Goal: Task Accomplishment & Management: Manage account settings

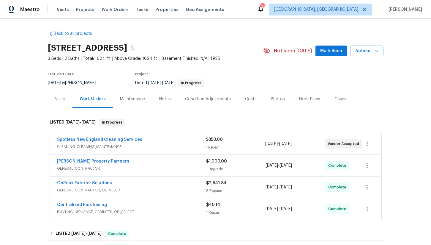
click at [34, 55] on div "Back to all projects 293 Grafton St, Brockton, MA 02301 3 Beds | 2 Baths | Tota…" at bounding box center [215, 132] width 431 height 226
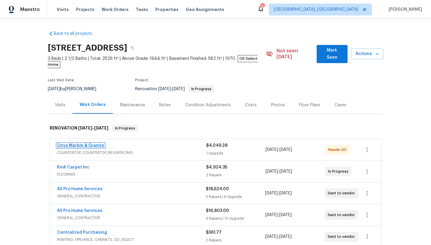
click at [88, 143] on link "Onyx Marble & Granite" at bounding box center [80, 145] width 47 height 4
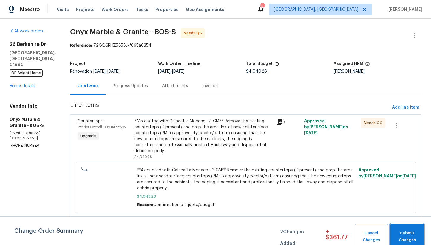
click at [405, 236] on span "Submit Changes" at bounding box center [408, 236] width 28 height 14
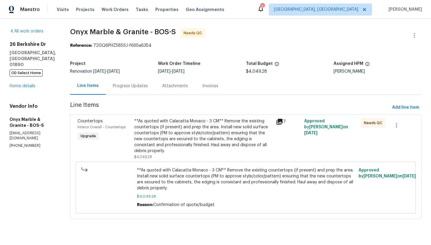
click at [194, 136] on div "**As quoted with Calacatta Monaco - 3 CM** Remove the existing countertops (if …" at bounding box center [203, 136] width 138 height 36
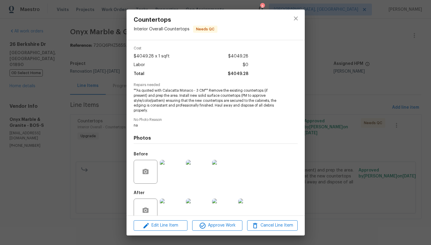
scroll to position [34, 0]
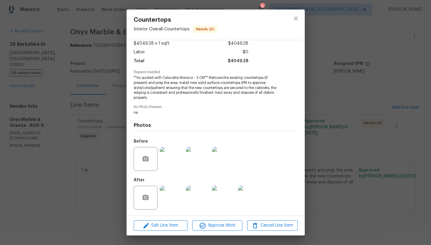
click at [169, 204] on img at bounding box center [172, 197] width 24 height 24
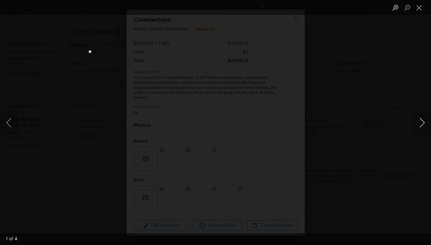
click at [424, 123] on button "Next image" at bounding box center [422, 123] width 18 height 24
click at [11, 124] on button "Previous image" at bounding box center [9, 123] width 18 height 24
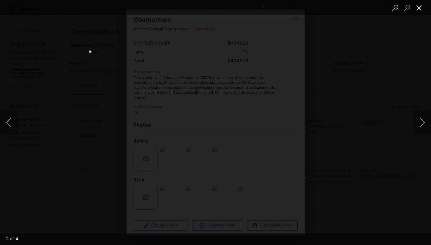
click at [419, 8] on button "Close lightbox" at bounding box center [419, 7] width 12 height 10
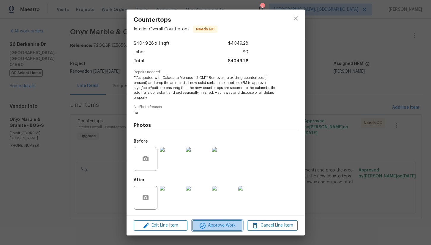
click at [222, 226] on span "Approve Work" at bounding box center [217, 224] width 47 height 7
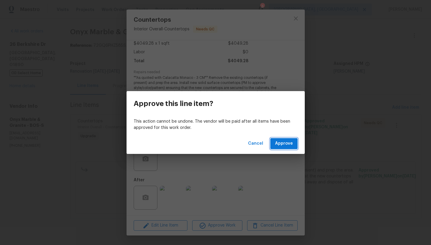
click at [285, 144] on span "Approve" at bounding box center [284, 143] width 18 height 7
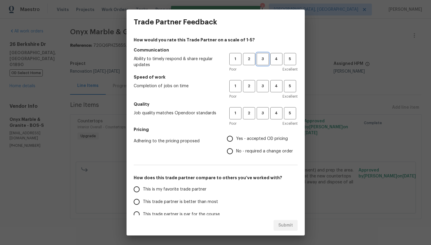
click at [263, 59] on span "3" at bounding box center [262, 59] width 11 height 7
click at [260, 82] on button "3" at bounding box center [263, 86] width 12 height 12
click at [260, 116] on span "3" at bounding box center [262, 113] width 11 height 7
click at [233, 136] on input "Yes - accepted OD pricing" at bounding box center [230, 138] width 12 height 12
radio input "true"
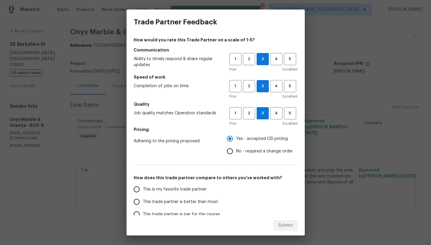
click at [164, 203] on span "This trade partner is better than most" at bounding box center [180, 202] width 75 height 6
click at [143, 203] on input "This trade partner is better than most" at bounding box center [136, 201] width 12 height 12
click at [286, 225] on span "Submit" at bounding box center [286, 224] width 15 height 7
radio input "true"
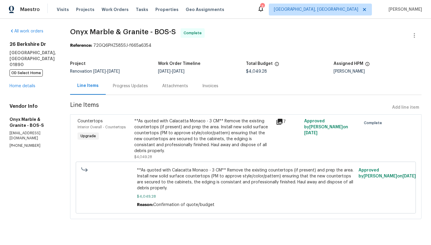
radio input "false"
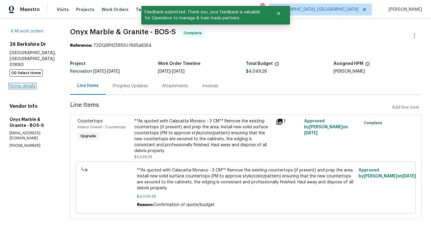
click at [26, 84] on link "Home details" at bounding box center [23, 86] width 26 height 4
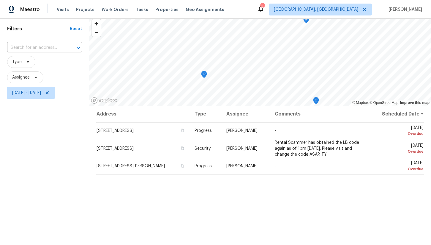
scroll to position [22, 0]
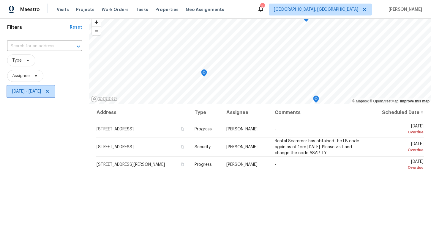
click at [41, 89] on span "Mon, Sep 15 - Thu, Sep 18" at bounding box center [26, 91] width 29 height 6
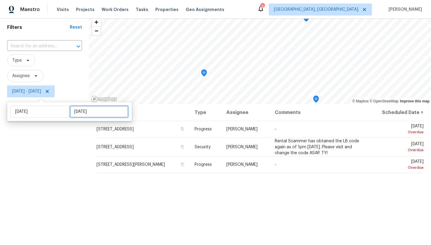
click at [77, 114] on input "Thu, Sep 18" at bounding box center [99, 112] width 59 height 12
select select "8"
select select "2025"
select select "9"
select select "2025"
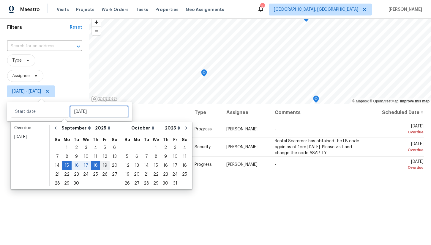
type input "Sat, Sep 13"
type input "Mon, Sep 15"
click at [103, 165] on div "19" at bounding box center [105, 165] width 10 height 8
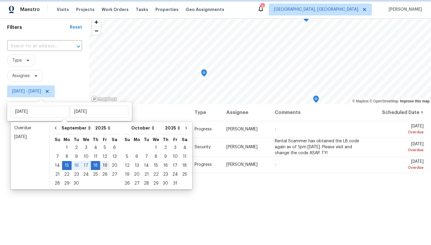
type input "[DATE]"
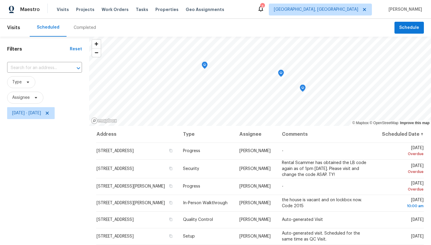
click at [80, 188] on div "Filters Reset ​ Type Assignee Mon, Sep 15 - Fri, Sep 19" at bounding box center [44, 179] width 89 height 285
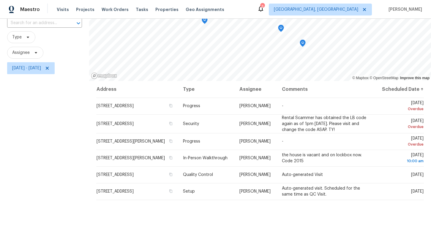
scroll to position [47, 0]
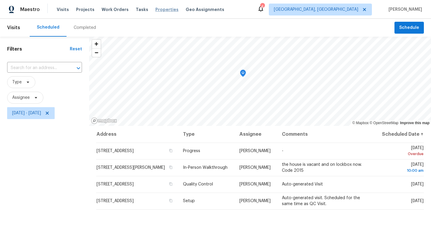
click at [156, 10] on span "Properties" at bounding box center [166, 10] width 23 height 6
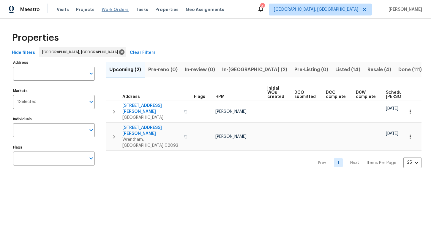
click at [102, 8] on span "Work Orders" at bounding box center [115, 10] width 27 height 6
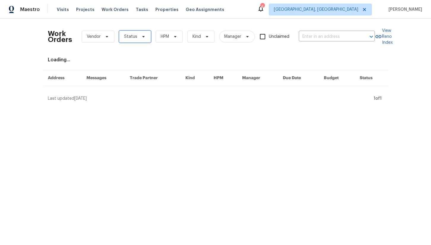
click at [140, 40] on span "Status" at bounding box center [135, 37] width 32 height 12
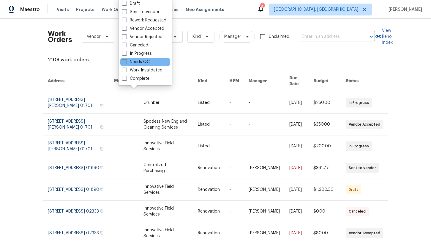
click at [144, 62] on label "Needs QC" at bounding box center [136, 62] width 28 height 6
click at [126, 62] on input "Needs QC" at bounding box center [124, 61] width 4 height 4
checkbox input "true"
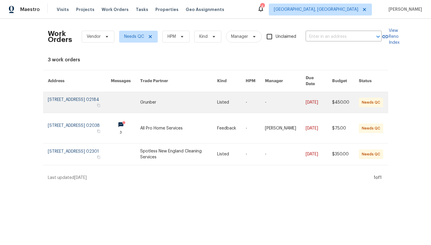
click at [92, 93] on link at bounding box center [79, 102] width 63 height 21
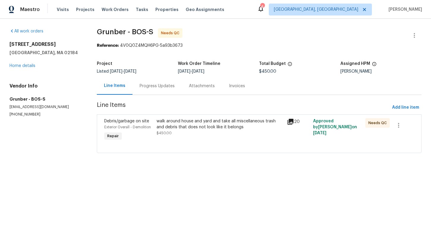
click at [188, 131] on div "walk around house and yard and take all miscellaneous trash and debris that doe…" at bounding box center [220, 127] width 127 height 18
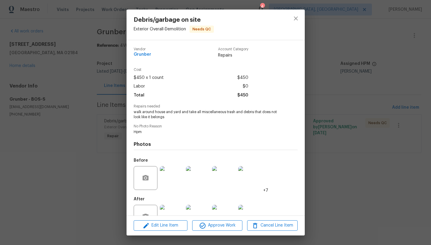
scroll to position [19, 0]
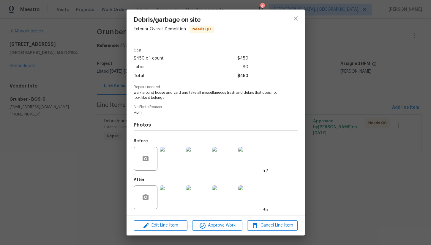
click at [168, 166] on img at bounding box center [172, 159] width 24 height 24
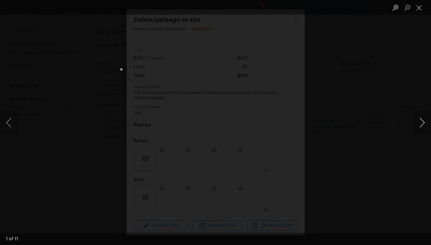
click at [417, 121] on button "Next image" at bounding box center [422, 123] width 18 height 24
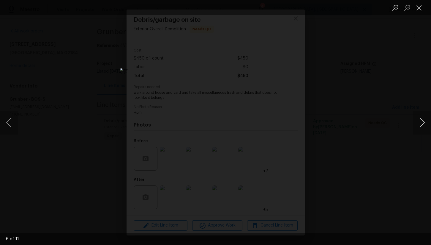
click at [417, 121] on button "Next image" at bounding box center [422, 123] width 18 height 24
click at [420, 128] on button "Next image" at bounding box center [422, 123] width 18 height 24
click at [418, 9] on button "Close lightbox" at bounding box center [419, 7] width 12 height 10
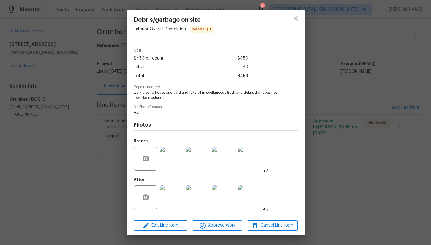
click at [174, 195] on img at bounding box center [172, 197] width 24 height 24
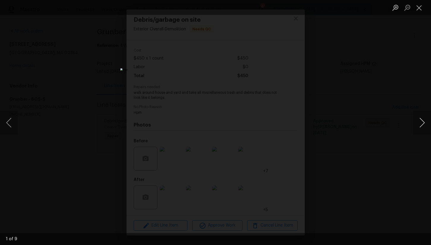
click at [421, 120] on button "Next image" at bounding box center [422, 123] width 18 height 24
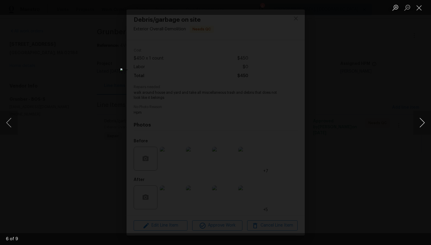
click at [421, 120] on button "Next image" at bounding box center [422, 123] width 18 height 24
click at [419, 7] on button "Close lightbox" at bounding box center [419, 7] width 12 height 10
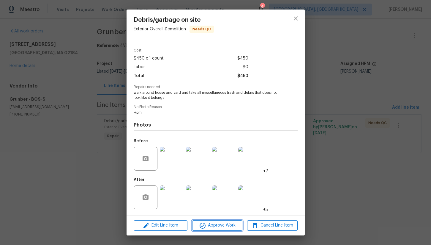
click at [212, 223] on span "Approve Work" at bounding box center [217, 224] width 47 height 7
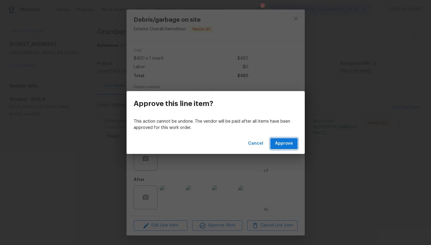
click at [284, 141] on span "Approve" at bounding box center [284, 143] width 18 height 7
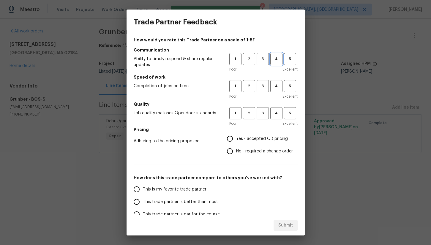
click at [275, 59] on span "4" at bounding box center [276, 59] width 11 height 7
click at [275, 83] on span "4" at bounding box center [276, 86] width 11 height 7
click at [275, 110] on span "4" at bounding box center [276, 113] width 11 height 7
click at [242, 140] on span "Yes - accepted OD pricing" at bounding box center [262, 139] width 52 height 6
click at [236, 140] on input "Yes - accepted OD pricing" at bounding box center [230, 138] width 12 height 12
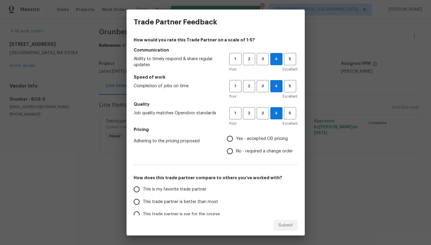
radio input "true"
click at [178, 188] on span "This is my favorite trade partner" at bounding box center [175, 189] width 64 height 6
click at [143, 188] on input "This is my favorite trade partner" at bounding box center [136, 189] width 12 height 12
click at [291, 224] on span "Submit" at bounding box center [286, 224] width 15 height 7
radio input "true"
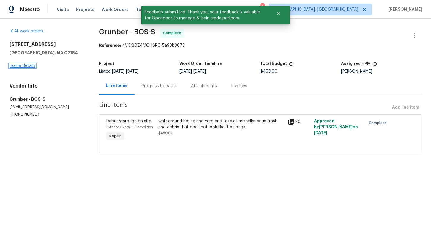
click at [26, 64] on link "Home details" at bounding box center [23, 66] width 26 height 4
